Goal: Task Accomplishment & Management: Use online tool/utility

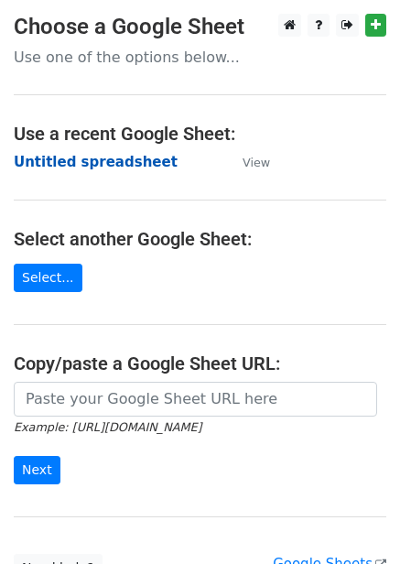
click at [120, 166] on strong "Untitled spreadsheet" at bounding box center [96, 162] width 164 height 16
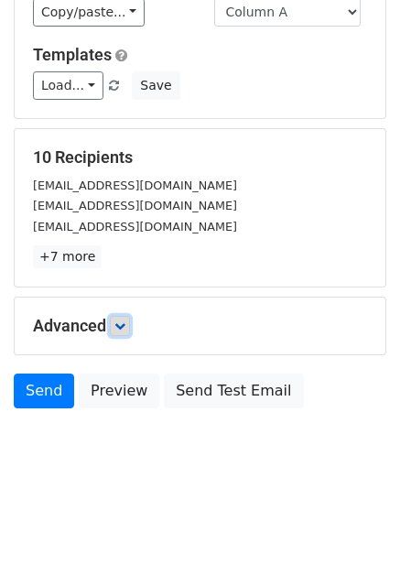
click at [125, 322] on icon at bounding box center [119, 326] width 11 height 11
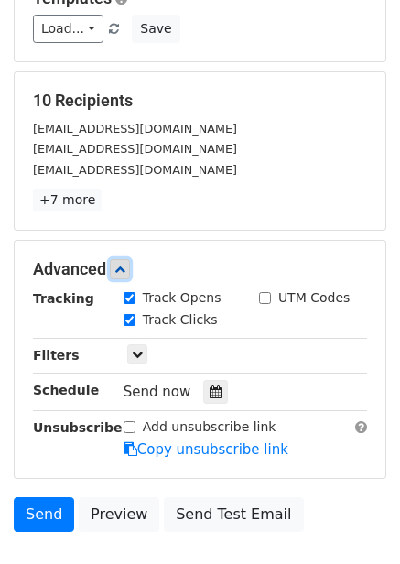
scroll to position [308, 0]
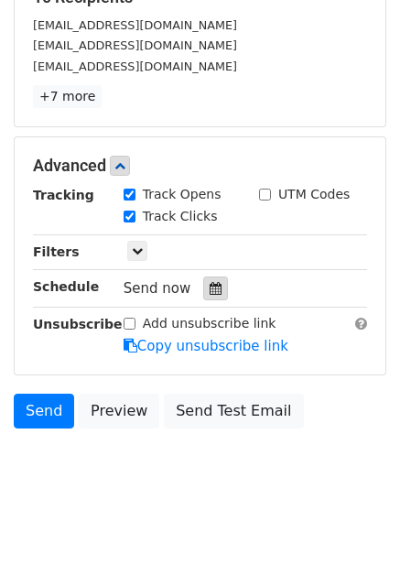
click at [211, 299] on div at bounding box center [215, 289] width 25 height 24
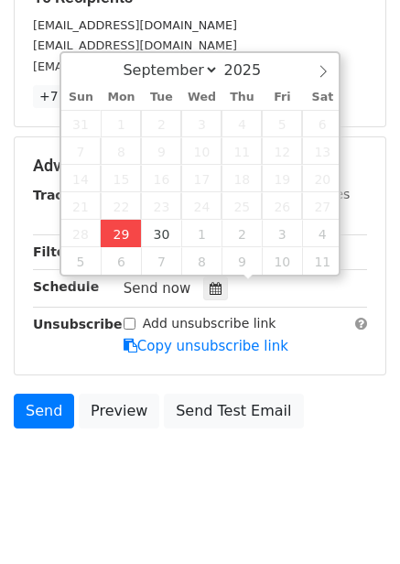
type input "2025-09-29 12:00"
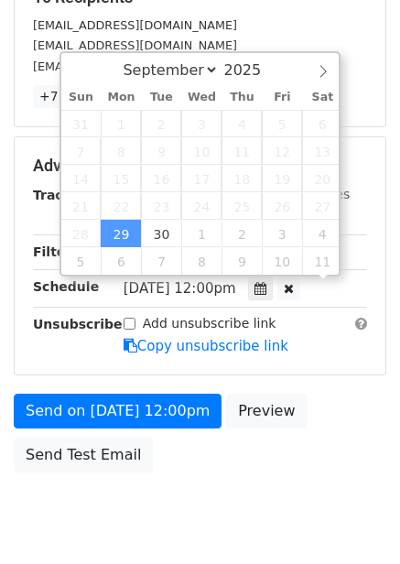
scroll to position [1, 0]
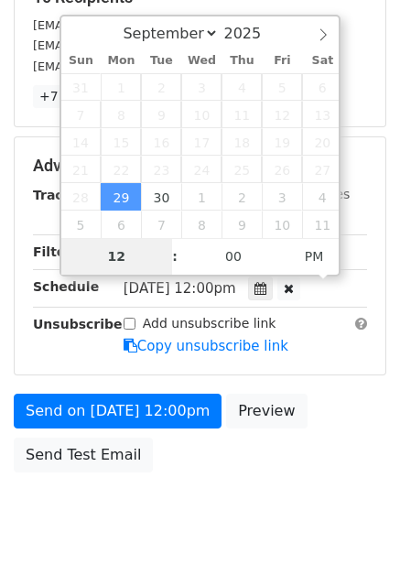
type input "4"
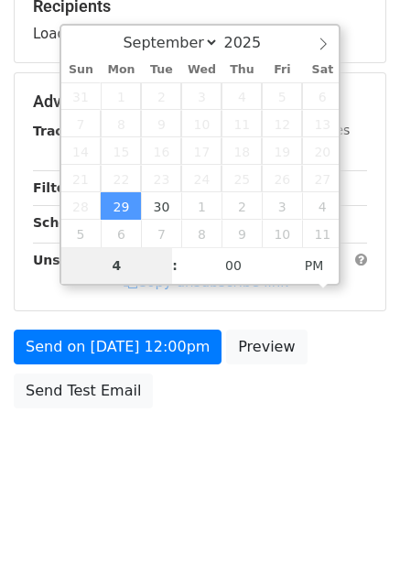
scroll to position [298, 0]
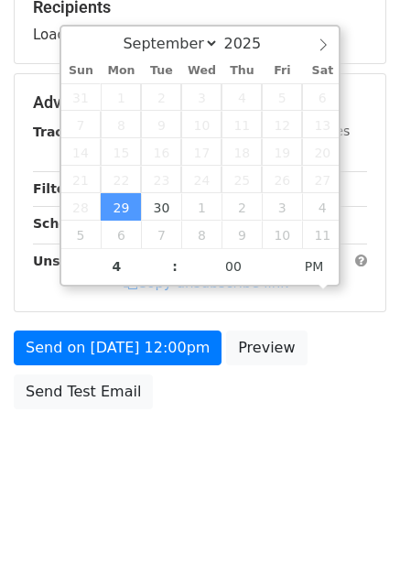
type input "2025-09-29 16:00"
click at [281, 459] on body "New Campaign Daily emails left: 50 Google Sheet: Untitled spreadsheet Variables…" at bounding box center [200, 104] width 400 height 776
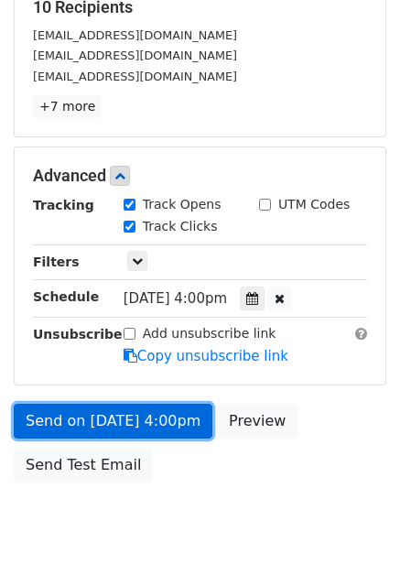
click at [158, 420] on link "Send on Sep 29 at 4:00pm" at bounding box center [113, 421] width 199 height 35
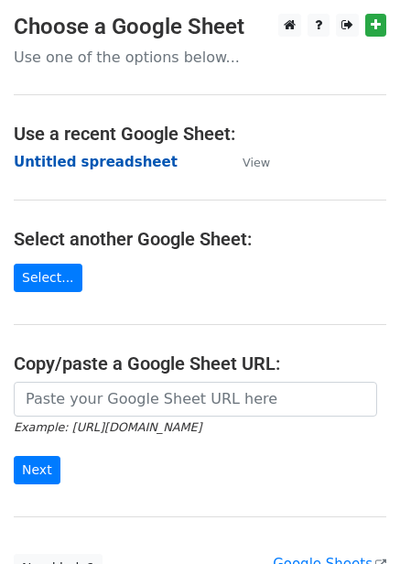
click at [90, 166] on strong "Untitled spreadsheet" at bounding box center [96, 162] width 164 height 16
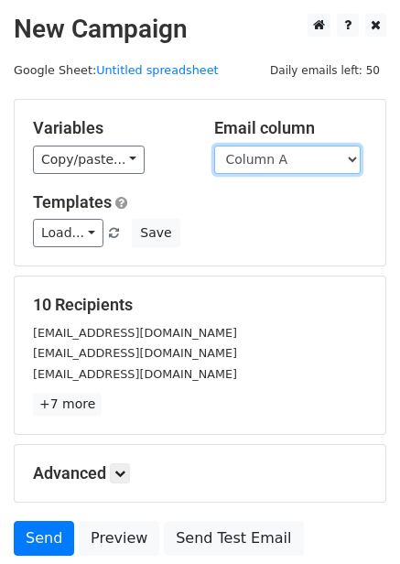
click at [357, 158] on select "Column A Column B Column C Column D Column E Column F" at bounding box center [287, 160] width 147 height 28
select select "Column B"
click at [214, 146] on select "Column A Column B Column C Column D Column E Column F" at bounding box center [287, 160] width 147 height 28
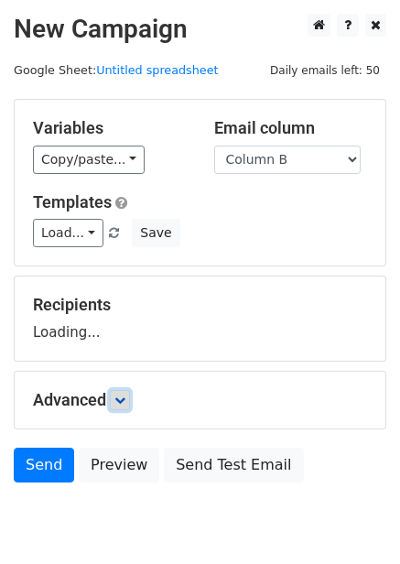
click at [125, 395] on icon at bounding box center [119, 400] width 11 height 11
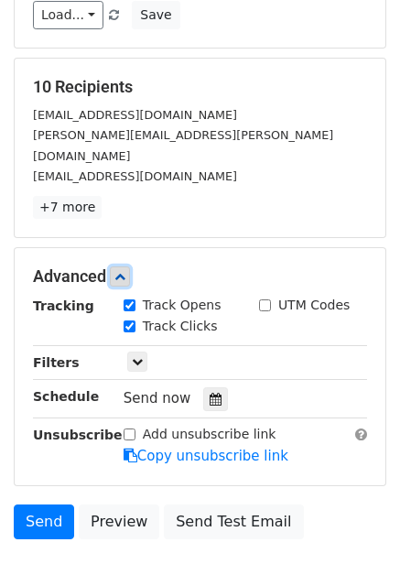
scroll to position [230, 0]
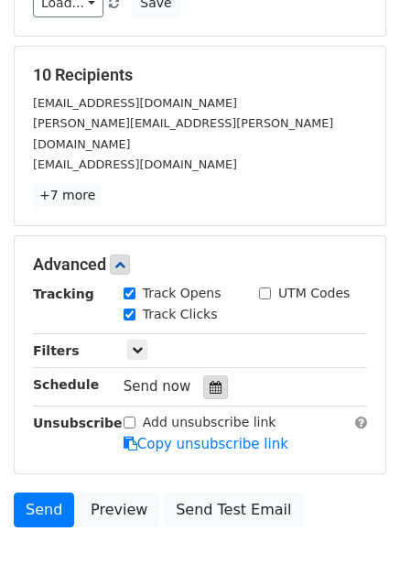
click at [212, 381] on icon at bounding box center [216, 387] width 12 height 13
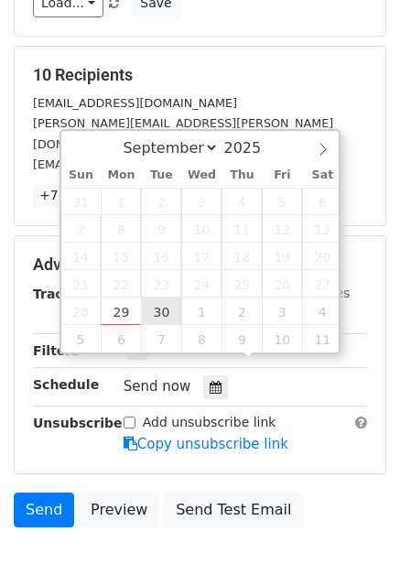
type input "2025-09-30 12:00"
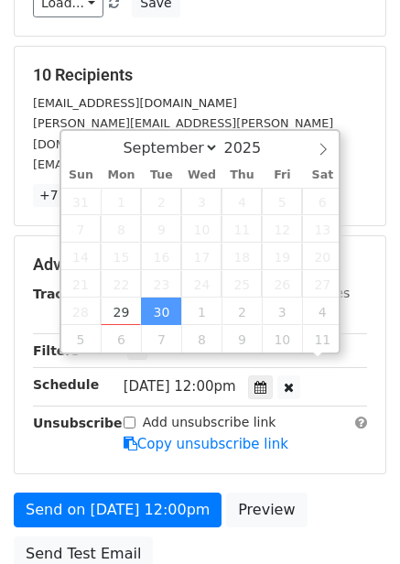
scroll to position [1, 0]
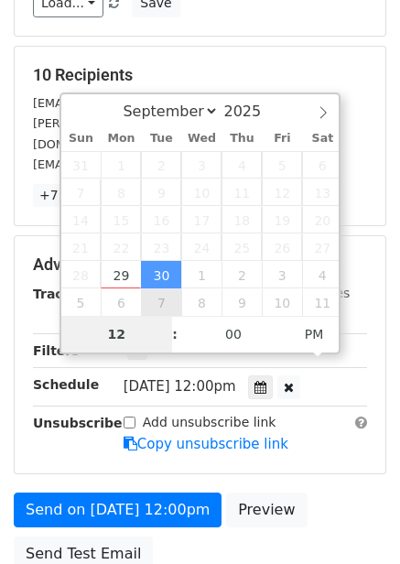
type input "5"
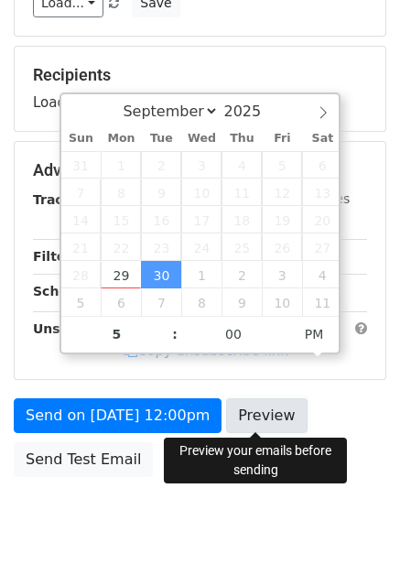
type input "2025-09-30 17:00"
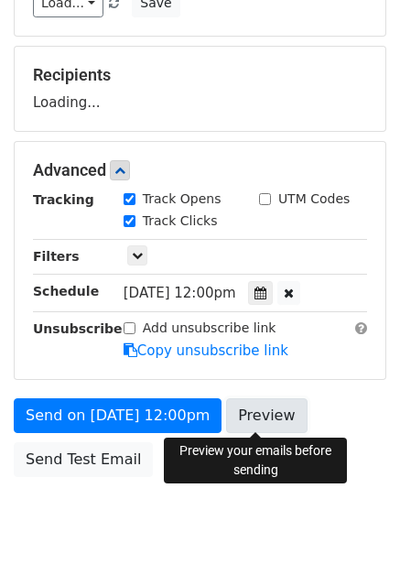
click at [288, 423] on link "Preview" at bounding box center [266, 415] width 81 height 35
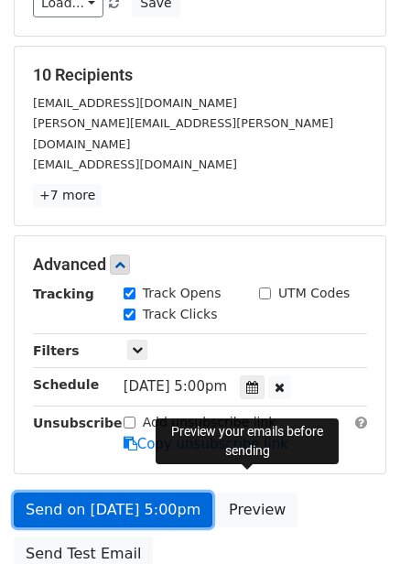
click at [158, 496] on link "Send on Sep 30 at 5:00pm" at bounding box center [113, 510] width 199 height 35
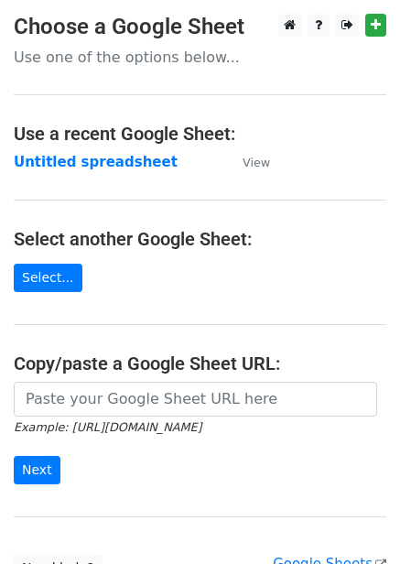
click at [102, 172] on td "Untitled spreadsheet" at bounding box center [119, 162] width 211 height 21
click at [103, 165] on strong "Untitled spreadsheet" at bounding box center [96, 162] width 164 height 16
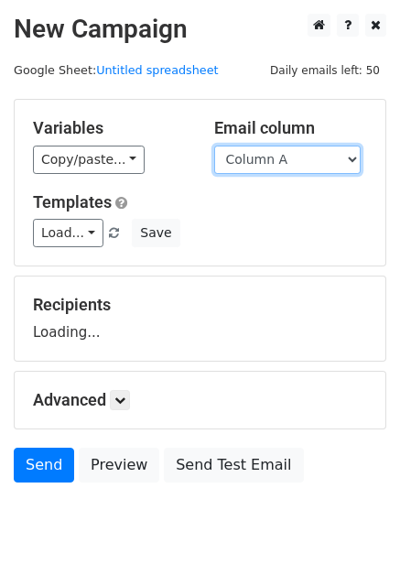
click at [296, 158] on select "Column A Column B Column C Column D Column E Column F" at bounding box center [287, 160] width 147 height 28
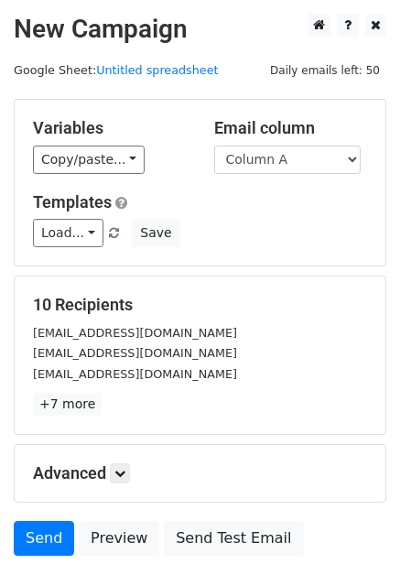
click at [283, 241] on div "Load... No templates saved Save" at bounding box center [200, 233] width 362 height 28
drag, startPoint x: 285, startPoint y: 162, endPoint x: 285, endPoint y: 173, distance: 11.0
click at [285, 162] on select "Column A Column B Column C Column D Column E Column F" at bounding box center [287, 160] width 147 height 28
select select "Column C"
click at [214, 146] on select "Column A Column B Column C Column D Column E Column F" at bounding box center [287, 160] width 147 height 28
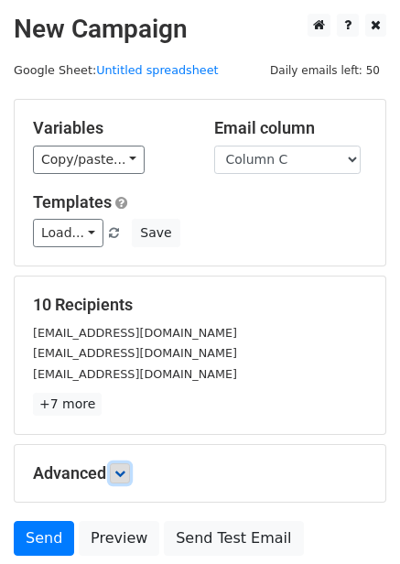
click at [119, 473] on icon at bounding box center [119, 473] width 11 height 11
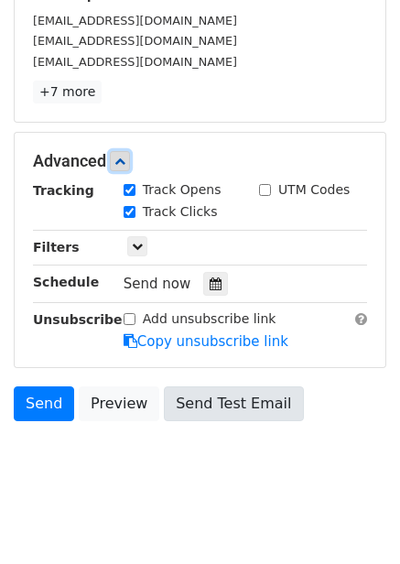
scroll to position [313, 0]
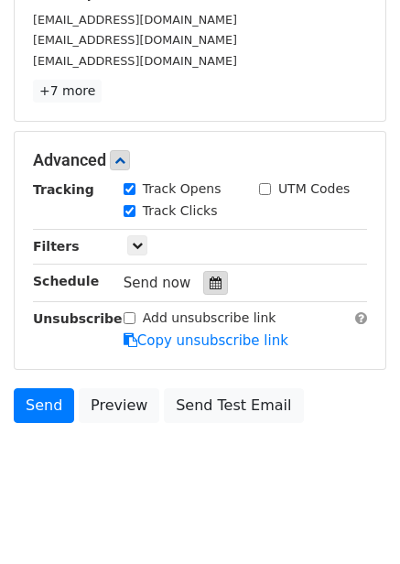
click at [203, 281] on div at bounding box center [215, 283] width 25 height 24
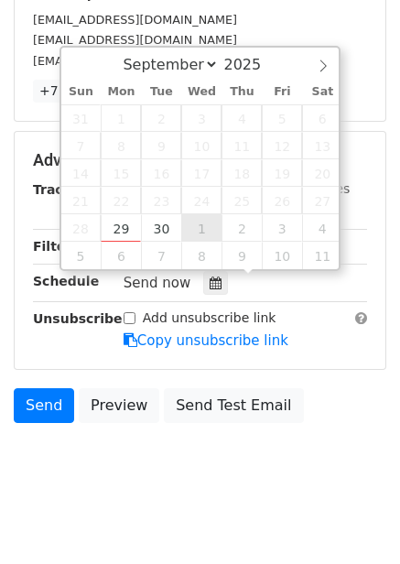
type input "2025-10-01 12:00"
select select "9"
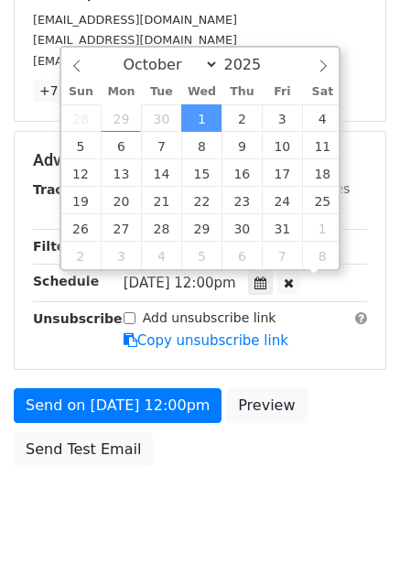
scroll to position [1, 0]
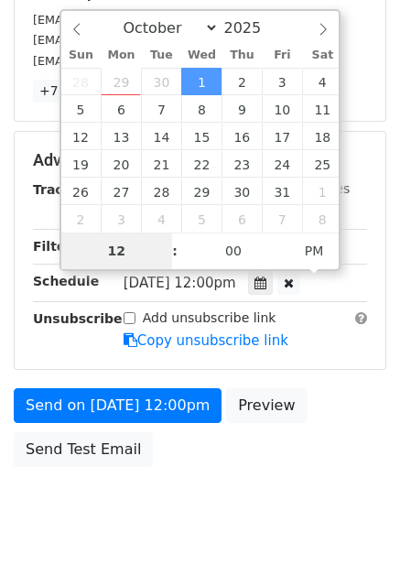
type input "6"
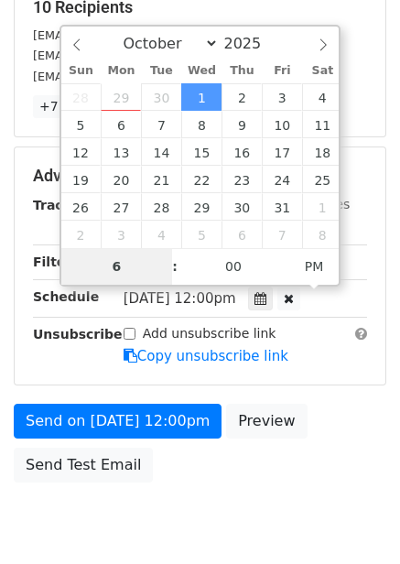
scroll to position [313, 0]
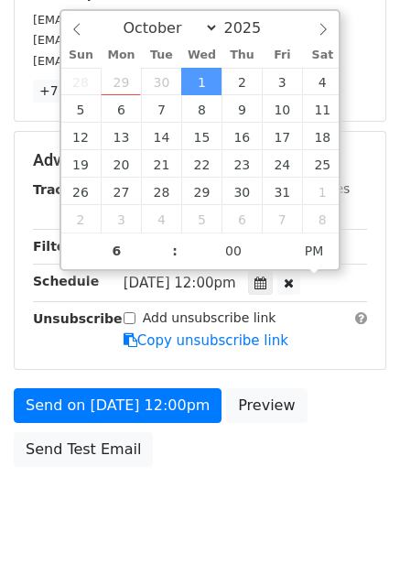
type input "2025-10-01 18:00"
click at [295, 453] on div "Send on Oct 1 at 12:00pm Preview Send Test Email" at bounding box center [200, 432] width 400 height 88
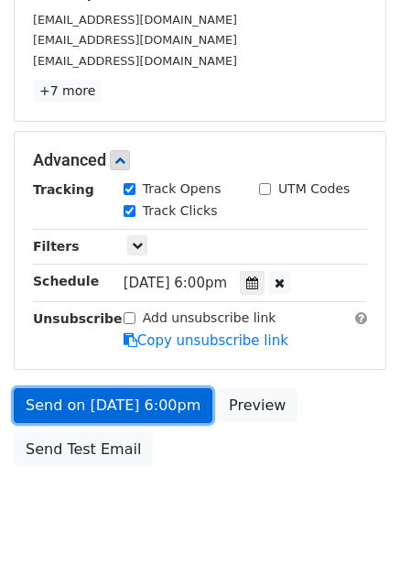
click at [125, 407] on link "Send on Oct 1 at 6:00pm" at bounding box center [113, 405] width 199 height 35
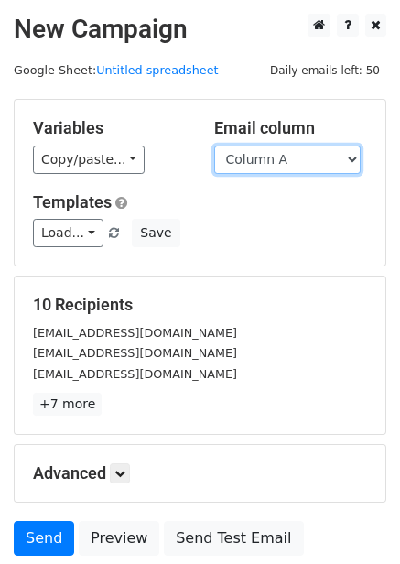
drag, startPoint x: 301, startPoint y: 160, endPoint x: 301, endPoint y: 171, distance: 11.0
click at [301, 160] on select "Column A Column B Column C Column D Column E Column F" at bounding box center [287, 160] width 147 height 28
select select "Column D"
click at [214, 146] on select "Column A Column B Column C Column D Column E Column F" at bounding box center [287, 160] width 147 height 28
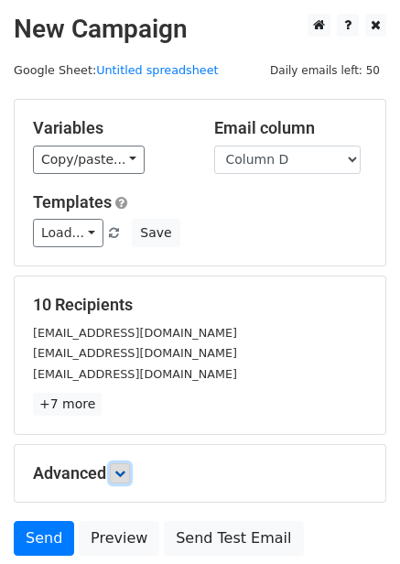
click at [125, 474] on icon at bounding box center [119, 473] width 11 height 11
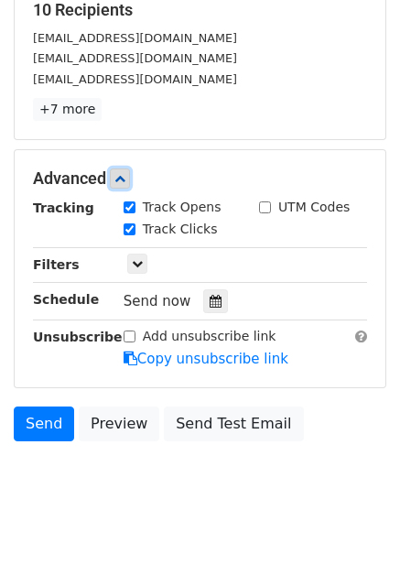
scroll to position [327, 0]
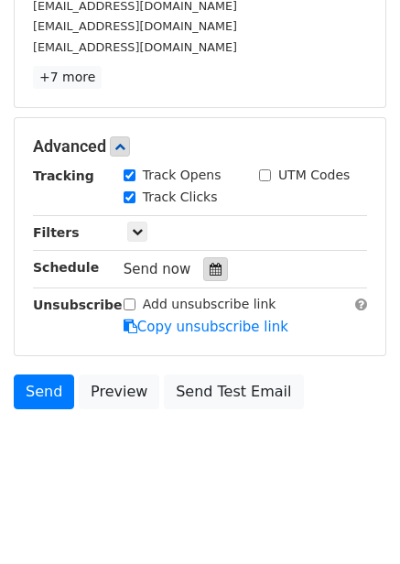
click at [210, 267] on icon at bounding box center [216, 269] width 12 height 13
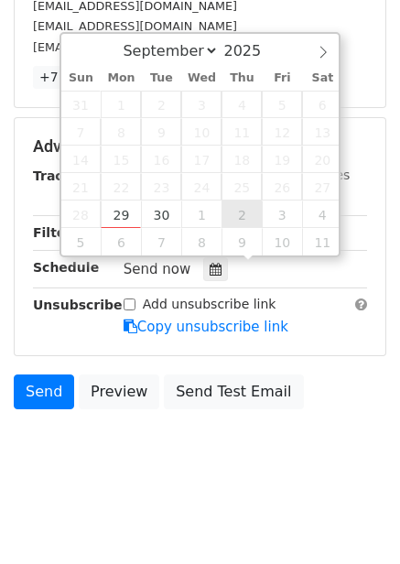
type input "2025-10-02 12:00"
select select "9"
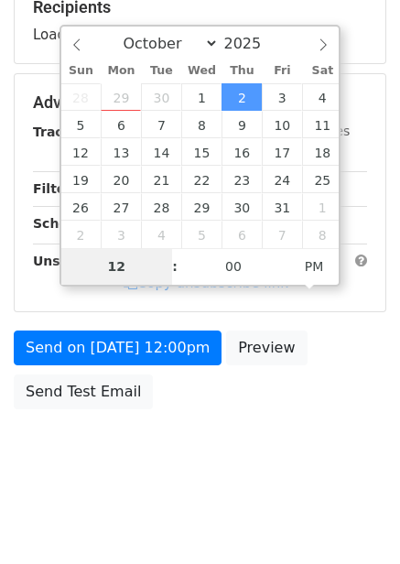
type input "7"
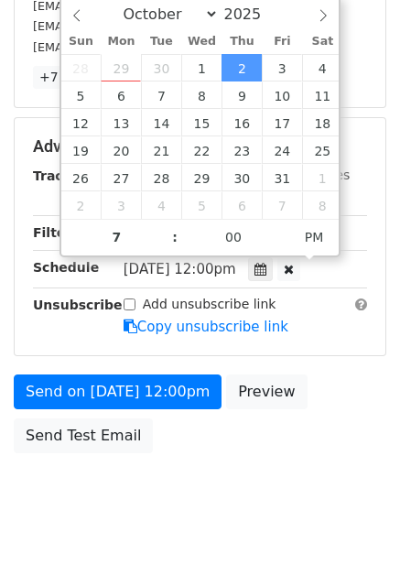
type input "2025-10-02 19:00"
click at [263, 468] on body "New Campaign Daily emails left: 50 Google Sheet: Untitled spreadsheet Variables…" at bounding box center [200, 111] width 400 height 849
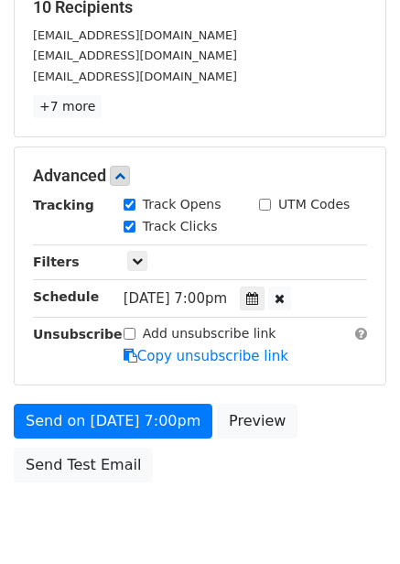
scroll to position [327, 0]
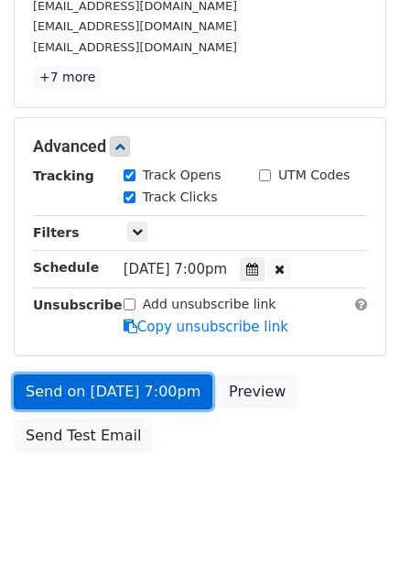
click at [168, 390] on link "Send on Oct 2 at 7:00pm" at bounding box center [113, 392] width 199 height 35
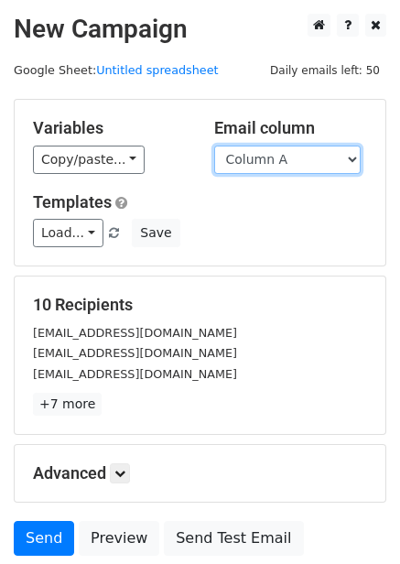
click at [288, 146] on select "Column A Column B Column C Column D Column E Column F" at bounding box center [287, 160] width 147 height 28
select select "Column E"
click at [214, 146] on select "Column A Column B Column C Column D Column E Column F" at bounding box center [287, 160] width 147 height 28
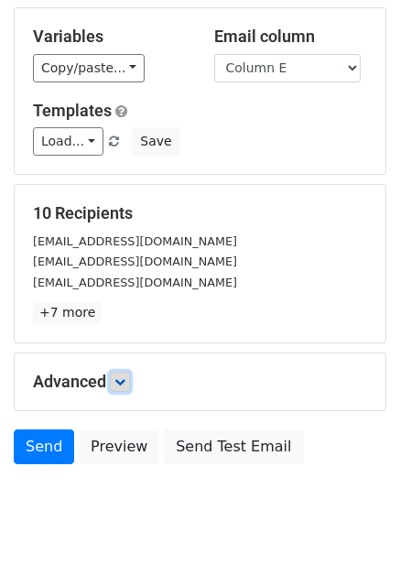
click at [125, 380] on icon at bounding box center [119, 381] width 11 height 11
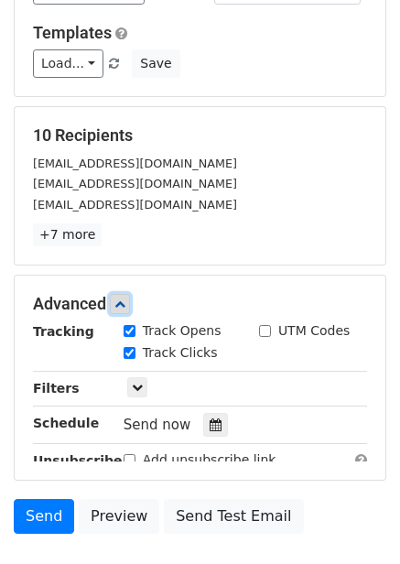
scroll to position [275, 0]
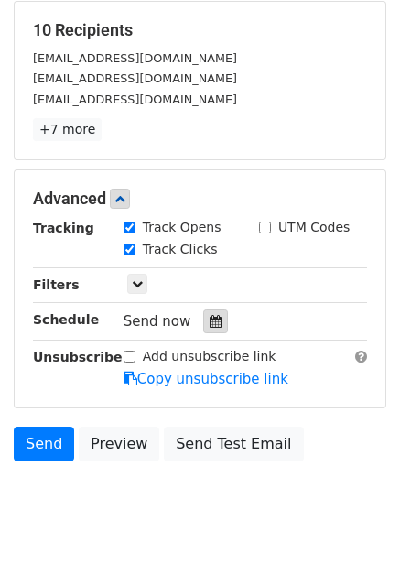
click at [210, 325] on icon at bounding box center [216, 321] width 12 height 13
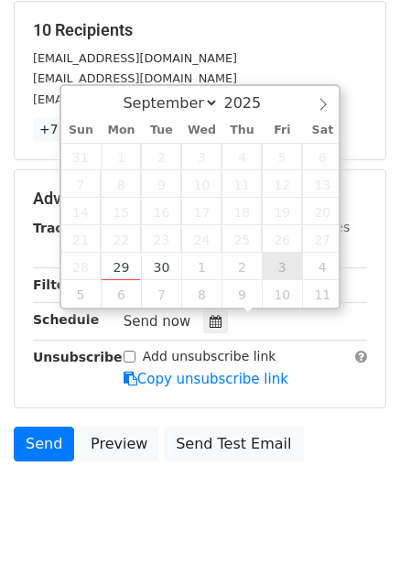
type input "2025-10-03 12:00"
select select "9"
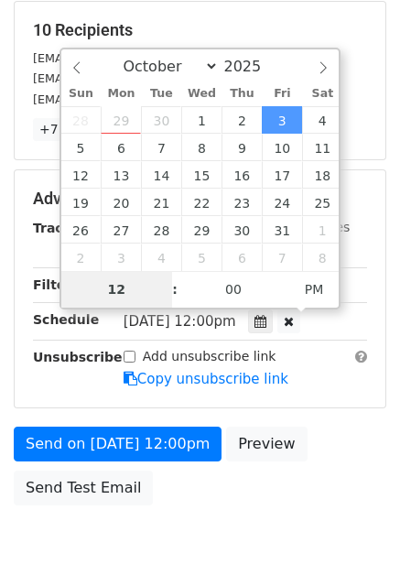
type input "8"
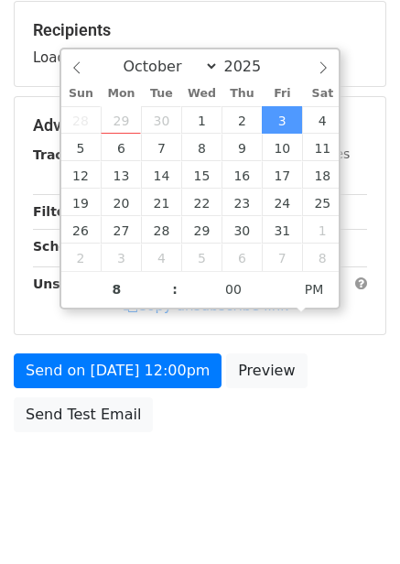
type input "2025-10-03 20:00"
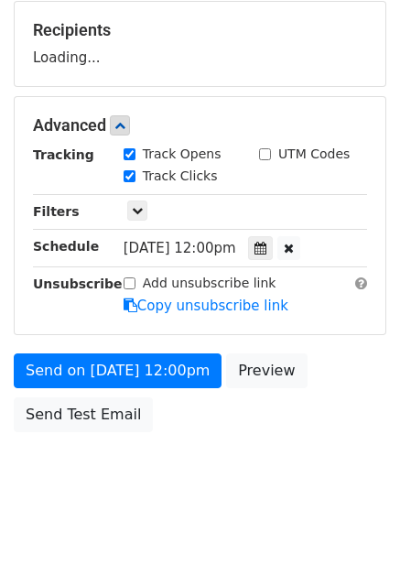
drag, startPoint x: 300, startPoint y: 387, endPoint x: 309, endPoint y: 402, distance: 16.8
click at [301, 390] on div "Send on Oct 3 at 12:00pm Preview Send Test Email" at bounding box center [200, 397] width 400 height 88
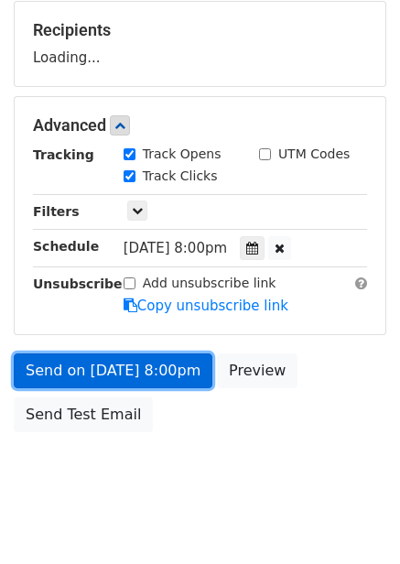
click at [158, 380] on link "Send on Oct 3 at 8:00pm" at bounding box center [113, 370] width 199 height 35
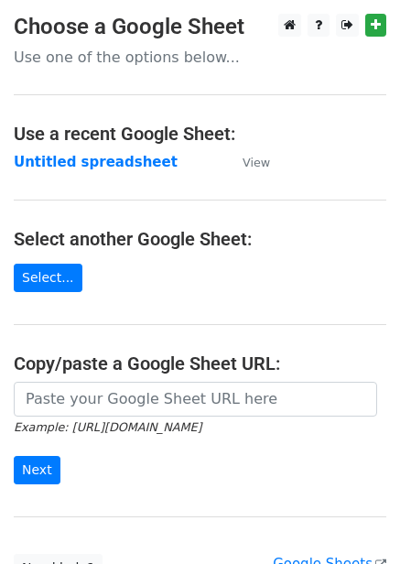
click at [71, 178] on main "Choose a Google Sheet Use one of the options below... Use a recent Google Sheet…" at bounding box center [200, 298] width 400 height 569
click at [80, 166] on strong "Untitled spreadsheet" at bounding box center [96, 162] width 164 height 16
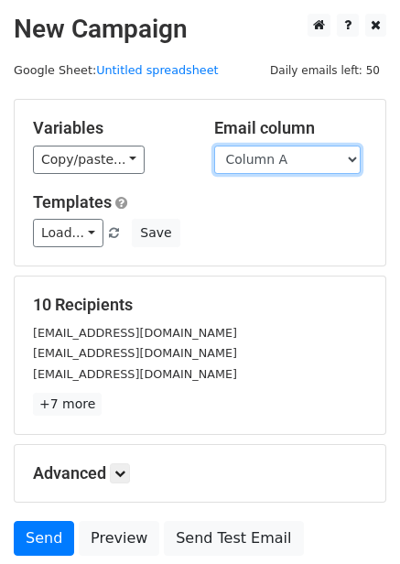
drag, startPoint x: 291, startPoint y: 157, endPoint x: 291, endPoint y: 167, distance: 10.1
click at [291, 157] on select "Column A Column B Column C Column D Column E Column F" at bounding box center [287, 160] width 147 height 28
click at [260, 328] on div "[EMAIL_ADDRESS][DOMAIN_NAME]" at bounding box center [200, 332] width 362 height 21
drag, startPoint x: 290, startPoint y: 151, endPoint x: 288, endPoint y: 171, distance: 20.2
click at [290, 151] on select "Column A Column B Column C Column D Column E Column F" at bounding box center [287, 160] width 147 height 28
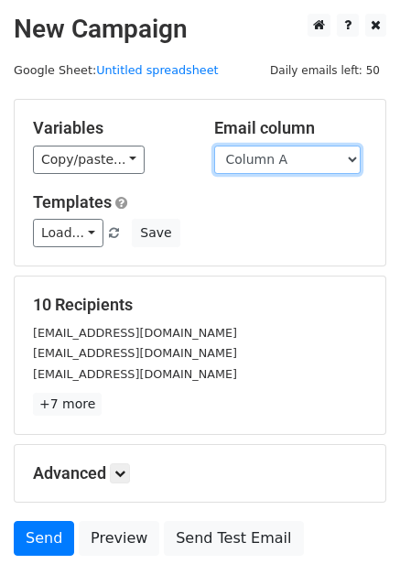
select select "Column F"
click at [214, 146] on select "Column A Column B Column C Column D Column E Column F" at bounding box center [287, 160] width 147 height 28
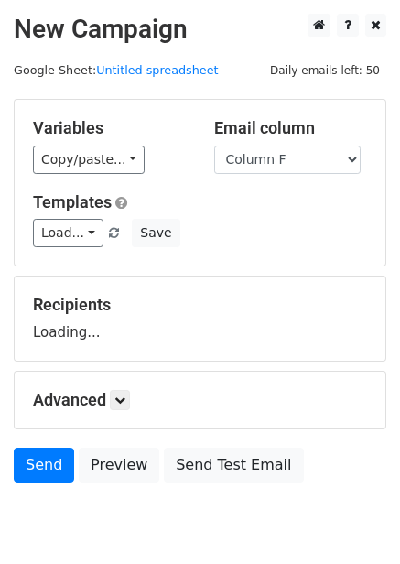
click at [121, 410] on form "Variables Copy/paste... {{Column A}} {{Column B}} {{Column C}} {{Column D}} {{C…" at bounding box center [200, 295] width 373 height 393
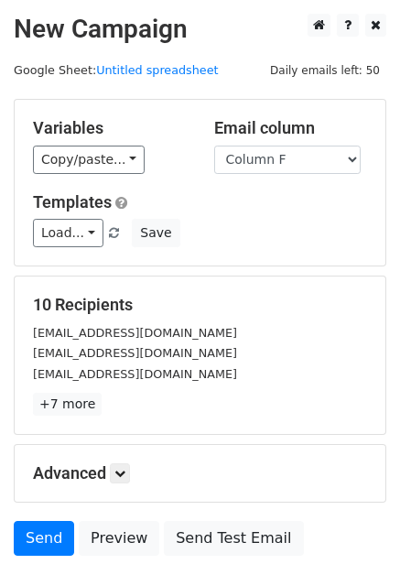
click at [106, 479] on h5 "Advanced" at bounding box center [200, 473] width 334 height 20
click at [110, 473] on h5 "Advanced" at bounding box center [200, 473] width 334 height 20
click at [123, 473] on icon at bounding box center [119, 473] width 11 height 11
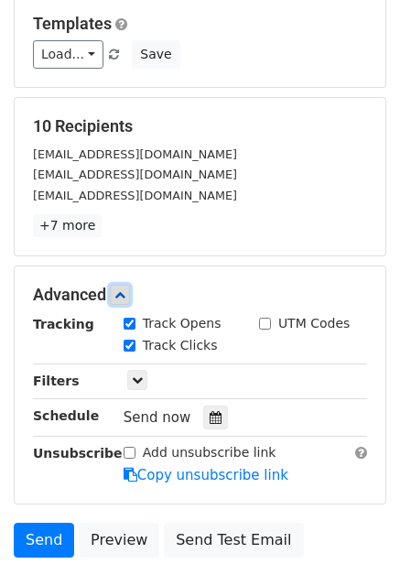
scroll to position [327, 0]
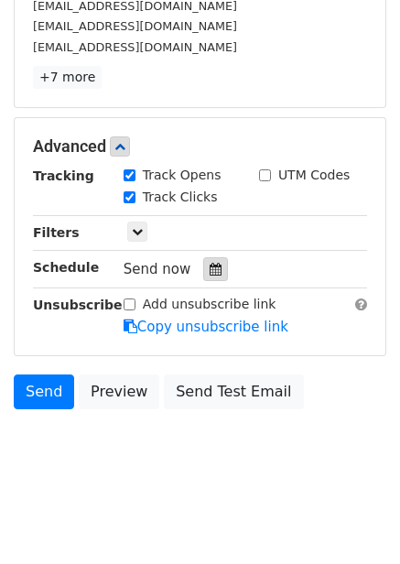
click at [213, 269] on div at bounding box center [215, 269] width 25 height 24
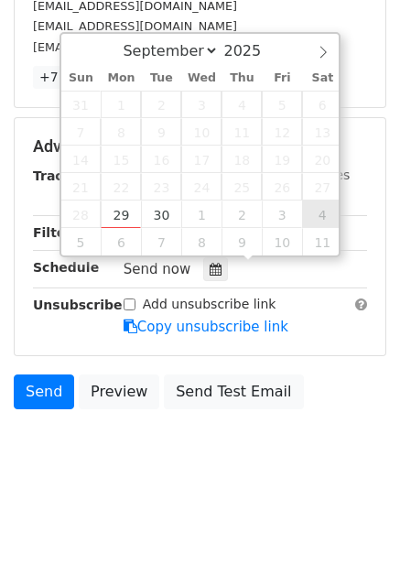
type input "[DATE] 12:00"
select select "9"
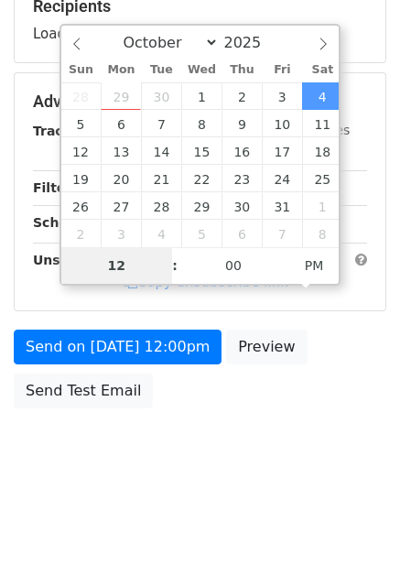
scroll to position [298, 0]
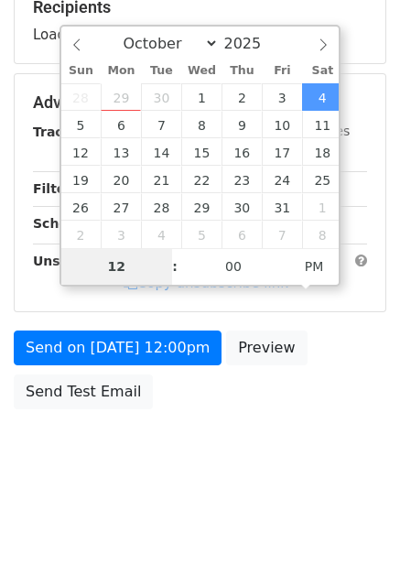
type input "9"
type input "[DATE] 21:00"
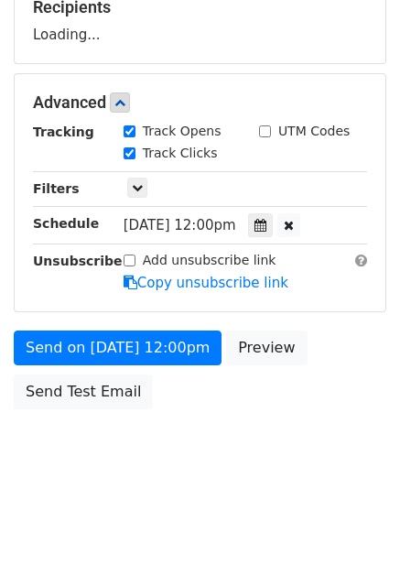
click at [266, 431] on body "New Campaign Daily emails left: 50 Google Sheet: Untitled spreadsheet Variables…" at bounding box center [200, 104] width 400 height 776
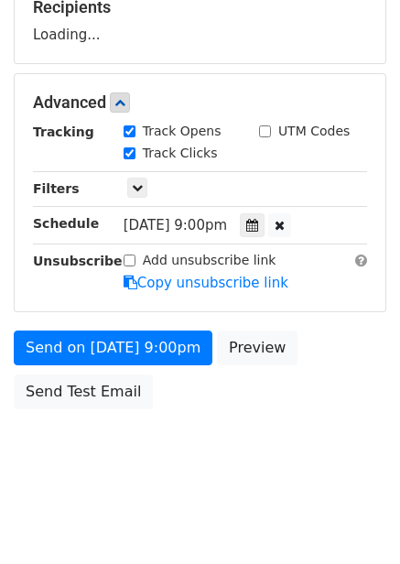
click at [164, 417] on div "Send on [DATE] 9:00pm Preview Send Test Email" at bounding box center [200, 375] width 400 height 88
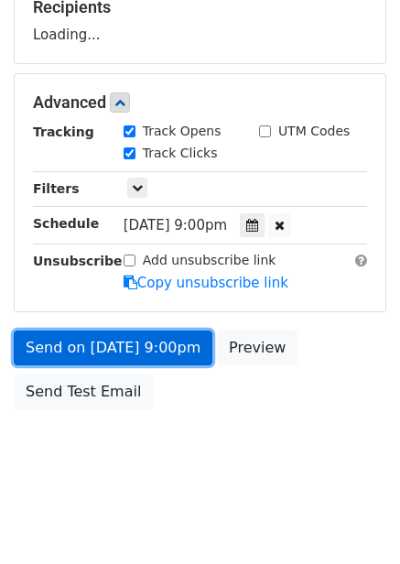
click at [176, 343] on link "Send on [DATE] 9:00pm" at bounding box center [113, 348] width 199 height 35
